Goal: Transaction & Acquisition: Obtain resource

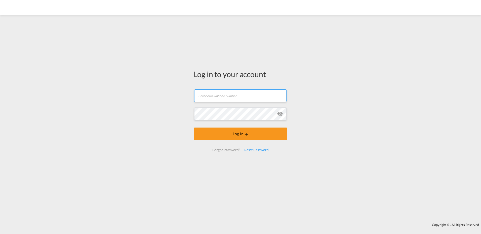
type input "[EMAIL_ADDRESS][DOMAIN_NAME]"
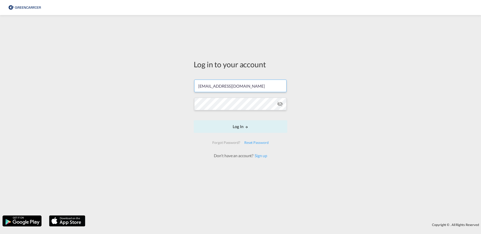
click at [248, 140] on form "[EMAIL_ADDRESS][DOMAIN_NAME] Password field is required Log In Forgot Password?…" at bounding box center [241, 117] width 94 height 84
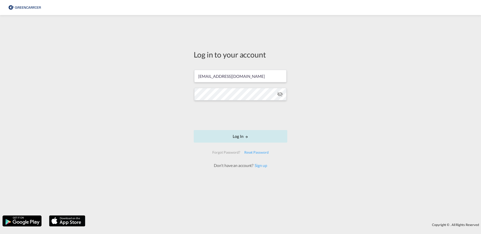
click at [234, 131] on button "Log In" at bounding box center [241, 136] width 94 height 13
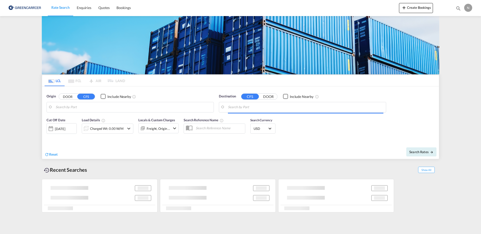
type input "[GEOGRAPHIC_DATA] ([GEOGRAPHIC_DATA]), [GEOGRAPHIC_DATA]"
type input "[GEOGRAPHIC_DATA], SGSIN"
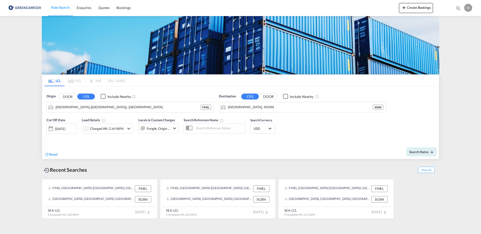
click at [123, 130] on div "Charged Wt: 2.64 W/M" at bounding box center [103, 129] width 42 height 10
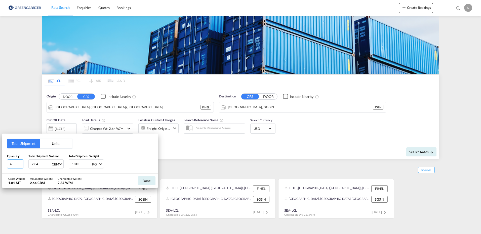
click at [22, 165] on input "4" at bounding box center [15, 164] width 16 height 9
type input "3"
click at [22, 165] on input "3" at bounding box center [15, 164] width 16 height 9
click at [229, 155] on div "Total Shipment Units Quantity 3 Total Shipment Volume 2.64 CBM CBM CFT Total Sh…" at bounding box center [240, 117] width 481 height 234
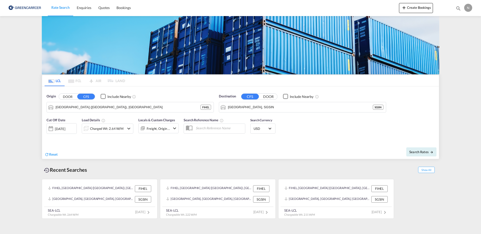
click at [59, 8] on span "Rate Search" at bounding box center [60, 7] width 18 height 4
click at [255, 107] on input "[GEOGRAPHIC_DATA], SGSIN" at bounding box center [305, 108] width 155 height 8
click at [382, 108] on button "Clear Input" at bounding box center [381, 108] width 8 height 8
click at [357, 107] on input "Search by Port" at bounding box center [305, 108] width 155 height 8
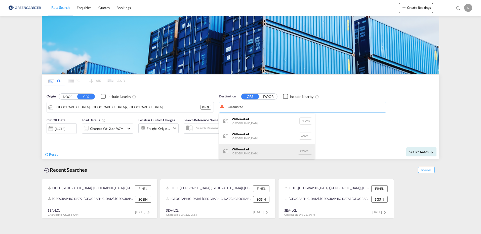
click at [268, 153] on div "Willemstad [GEOGRAPHIC_DATA] [GEOGRAPHIC_DATA]" at bounding box center [267, 151] width 96 height 15
type input "[GEOGRAPHIC_DATA], [GEOGRAPHIC_DATA]"
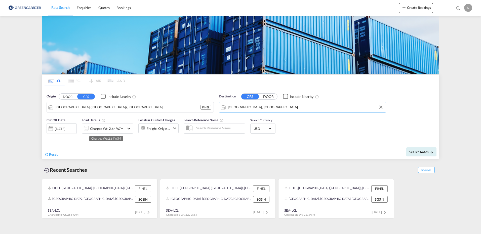
click at [93, 130] on div "Charged Wt: 2.64 W/M" at bounding box center [106, 128] width 33 height 7
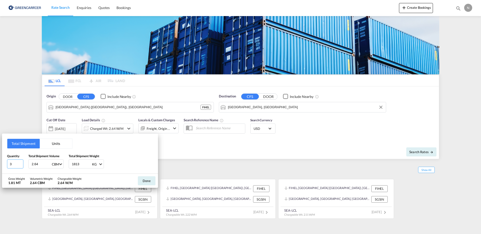
click at [13, 163] on input "3" at bounding box center [15, 164] width 16 height 9
click at [11, 164] on input "31" at bounding box center [15, 164] width 16 height 9
type input "1"
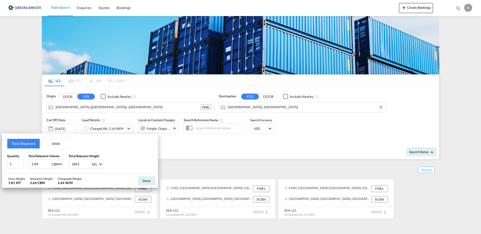
click at [35, 165] on input "2.64" at bounding box center [41, 164] width 20 height 9
click at [39, 167] on input "2.64" at bounding box center [41, 164] width 20 height 9
click at [39, 167] on input "2.645" at bounding box center [41, 164] width 20 height 9
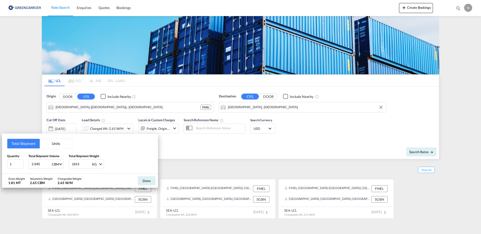
click at [39, 167] on input "2.645" at bounding box center [41, 164] width 20 height 9
click at [40, 165] on input "526" at bounding box center [41, 164] width 20 height 9
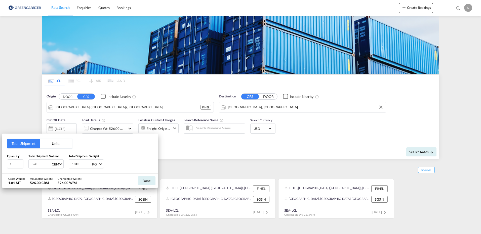
type input "2"
type input "5.26"
click at [77, 165] on input "1813" at bounding box center [81, 164] width 20 height 9
type input "766"
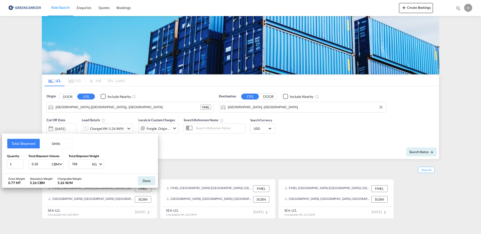
click at [146, 158] on div "Quantity 1 Total Shipment Volume 5.26 CBM CBM CFT Total Shipment Weight 766 KG …" at bounding box center [80, 161] width 146 height 15
click at [148, 179] on button "Done" at bounding box center [147, 180] width 18 height 9
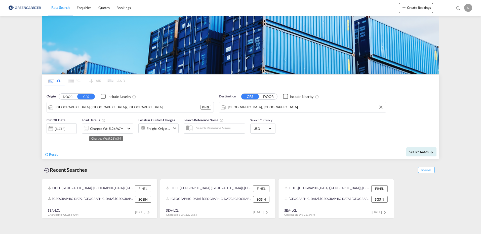
click at [106, 130] on div "Charged Wt: 5.26 W/M" at bounding box center [106, 128] width 33 height 7
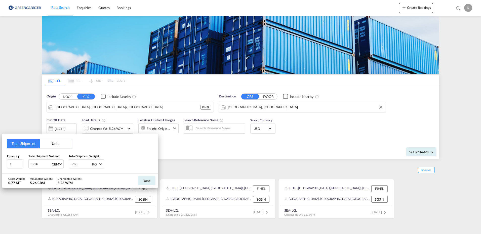
click at [53, 142] on button "Units" at bounding box center [56, 144] width 32 height 10
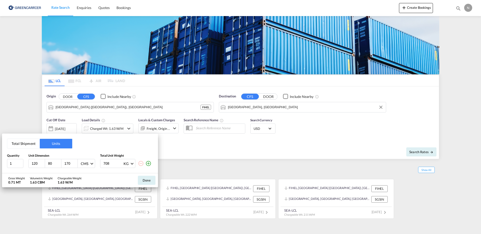
click at [25, 144] on button "Total Shipment" at bounding box center [23, 144] width 32 height 10
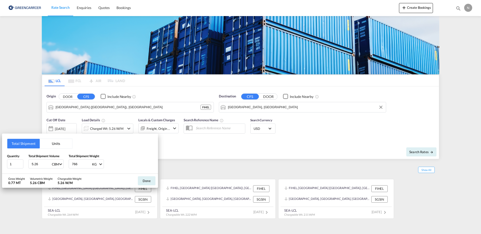
click at [44, 143] on button "Units" at bounding box center [56, 144] width 32 height 10
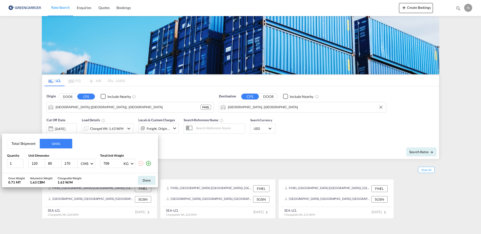
click at [36, 161] on input "120" at bounding box center [38, 163] width 14 height 5
type input "196"
type input "122"
type input "220"
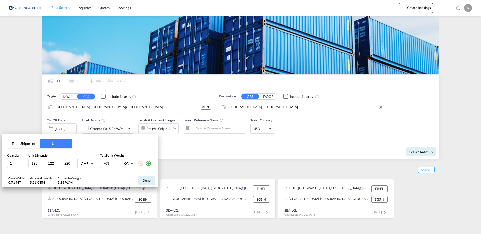
click at [120, 162] on input "709" at bounding box center [113, 163] width 20 height 9
click at [120, 162] on input "710" at bounding box center [113, 163] width 20 height 9
click at [115, 163] on input "710" at bounding box center [113, 163] width 20 height 9
click at [117, 163] on input "710" at bounding box center [113, 163] width 20 height 9
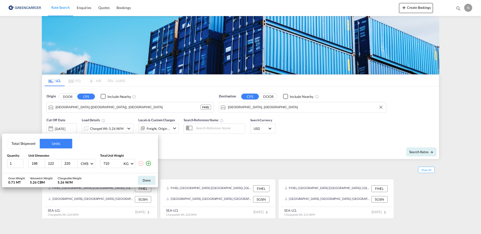
click at [117, 163] on input "710" at bounding box center [113, 163] width 20 height 9
type input "766"
click at [143, 175] on div "Done" at bounding box center [146, 180] width 23 height 14
click at [146, 178] on button "Done" at bounding box center [147, 180] width 18 height 9
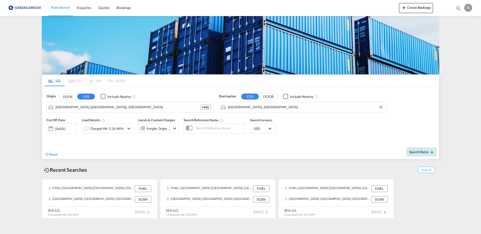
click at [422, 150] on span "Search Rates" at bounding box center [421, 152] width 24 height 4
type input "FIHEL to CWWIL / [DATE]"
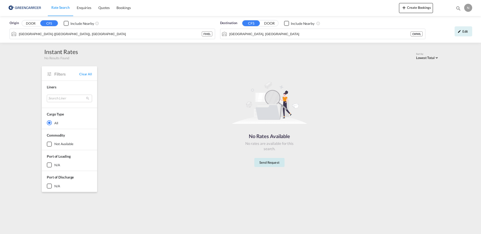
click at [263, 164] on button "Send Request" at bounding box center [269, 162] width 30 height 9
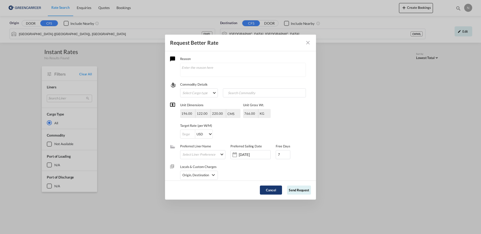
click at [274, 189] on button "Cancel" at bounding box center [271, 190] width 22 height 9
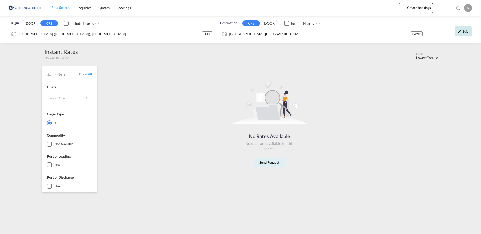
click at [467, 30] on div "Edit" at bounding box center [463, 31] width 18 height 10
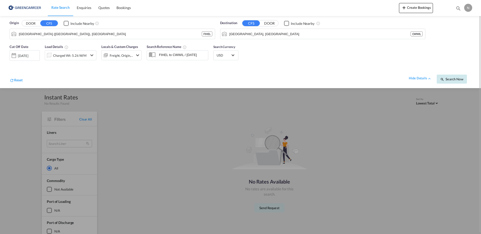
click at [462, 78] on span "Search Now" at bounding box center [451, 79] width 23 height 4
